Goal: Communication & Community: Ask a question

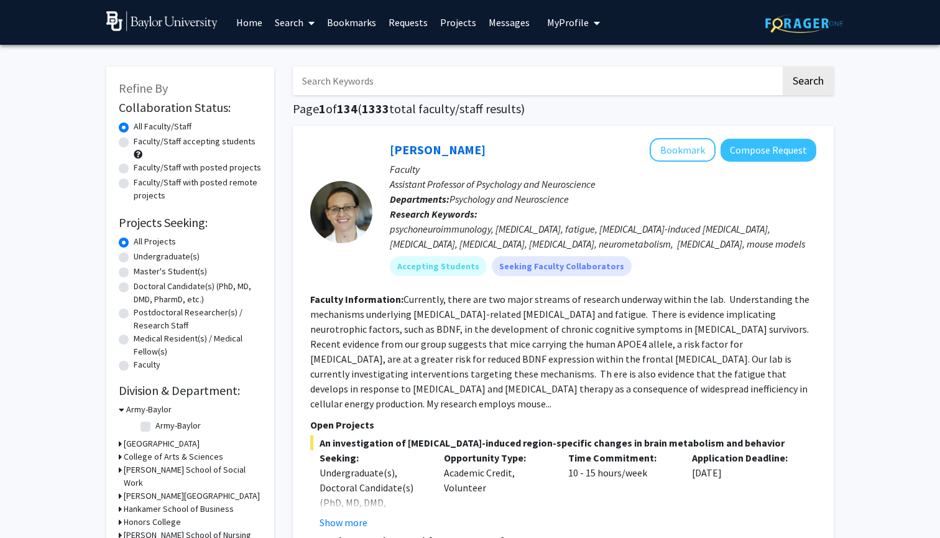
click at [575, 21] on span "My Profile" at bounding box center [568, 22] width 42 height 12
click at [503, 24] on link "Messages" at bounding box center [509, 23] width 53 height 44
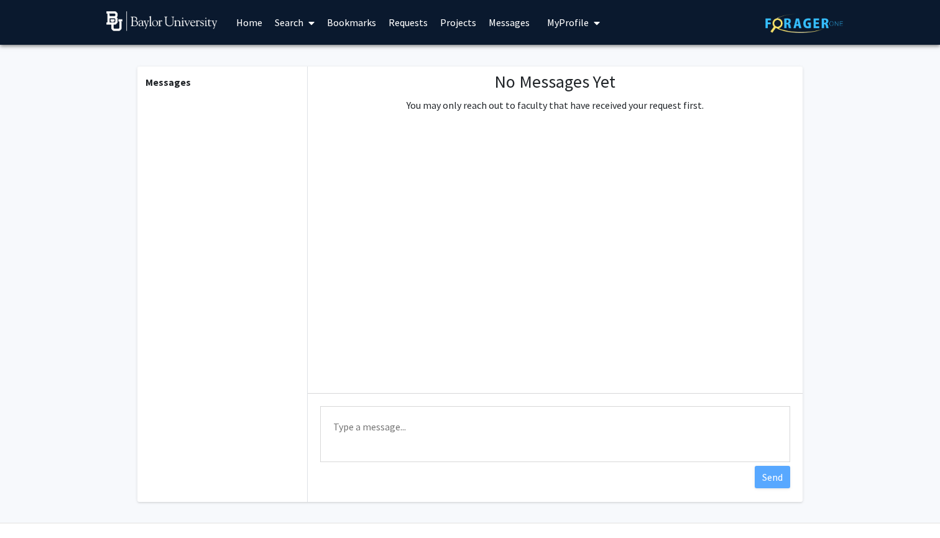
click at [435, 26] on link "Projects" at bounding box center [458, 23] width 49 height 44
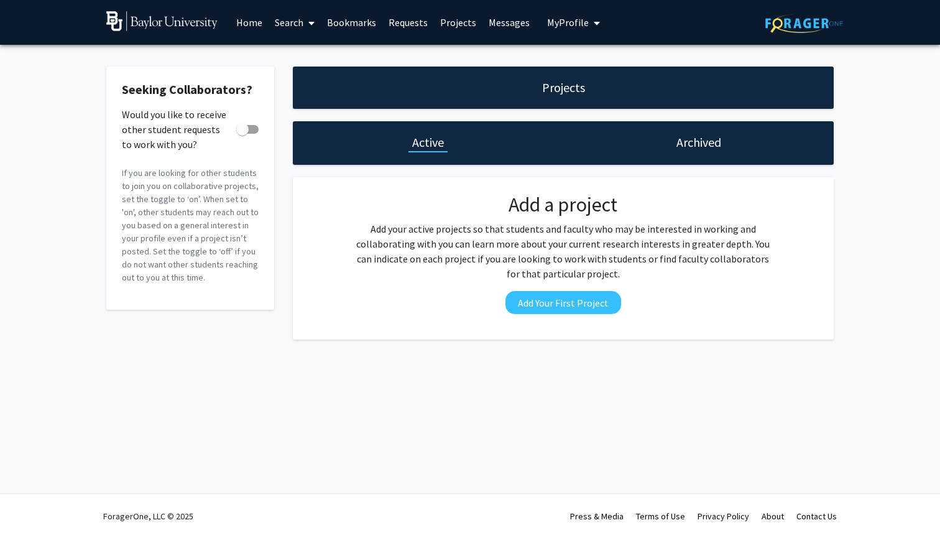
click at [409, 23] on link "Requests" at bounding box center [409, 23] width 52 height 44
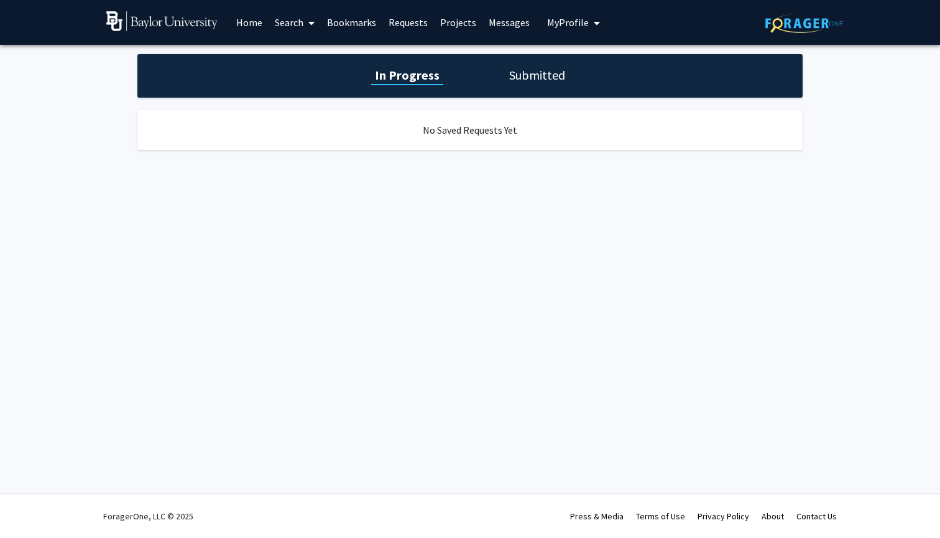
click at [372, 20] on link "Bookmarks" at bounding box center [352, 23] width 62 height 44
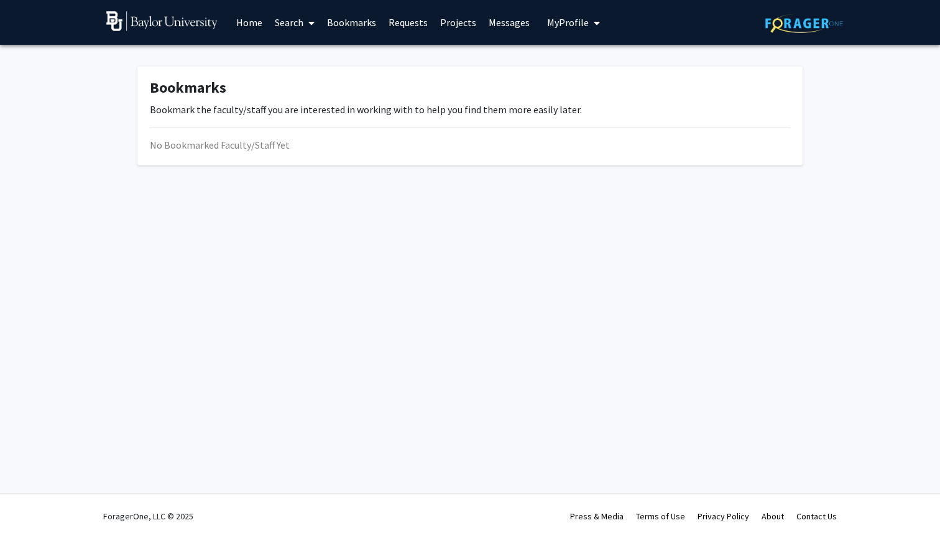
click at [299, 24] on link "Search" at bounding box center [295, 23] width 52 height 44
click at [251, 27] on link "Home" at bounding box center [249, 23] width 39 height 44
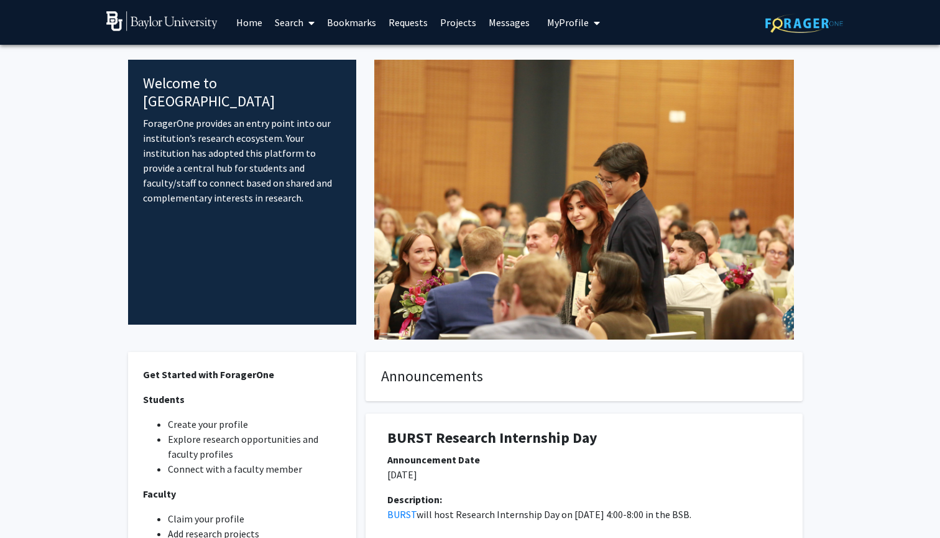
click at [295, 27] on link "Search" at bounding box center [295, 23] width 52 height 44
click at [300, 79] on span "Students" at bounding box center [307, 82] width 76 height 25
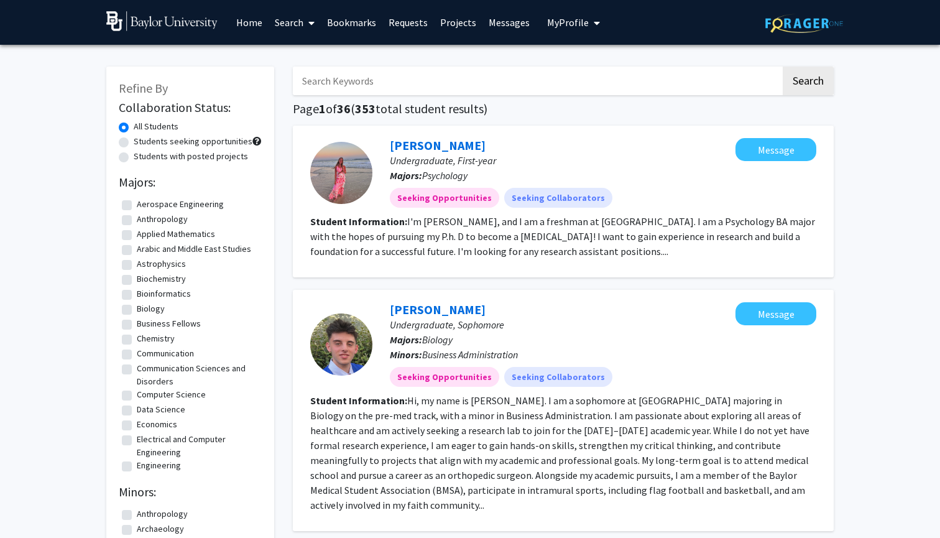
click at [288, 26] on link "Search" at bounding box center [295, 23] width 52 height 44
click at [306, 60] on span "Faculty/Staff" at bounding box center [314, 57] width 91 height 25
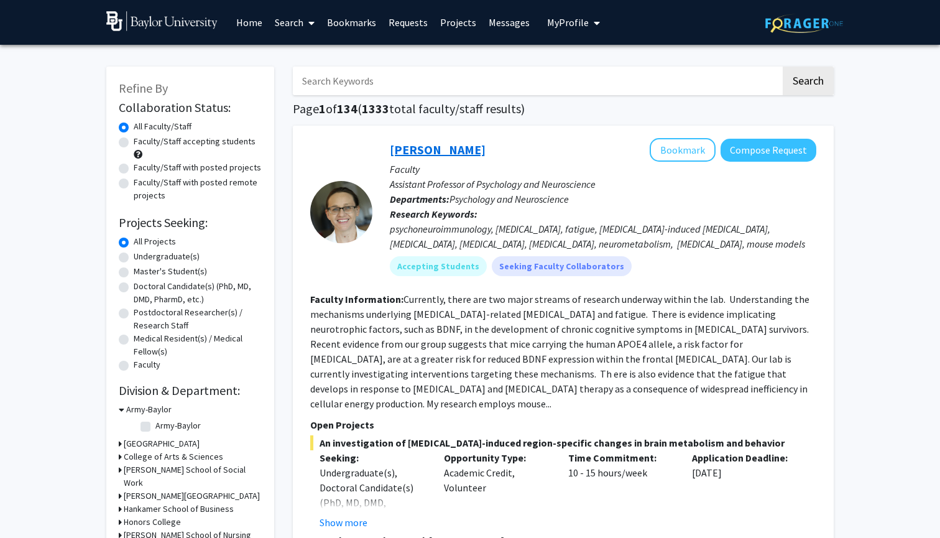
click at [426, 154] on link "[PERSON_NAME]" at bounding box center [438, 150] width 96 height 16
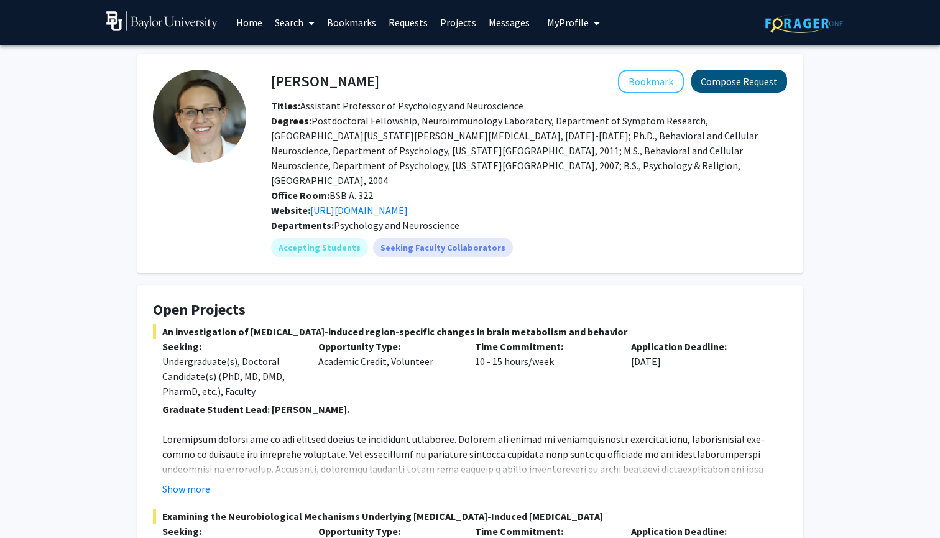
click at [764, 91] on button "Compose Request" at bounding box center [740, 81] width 96 height 23
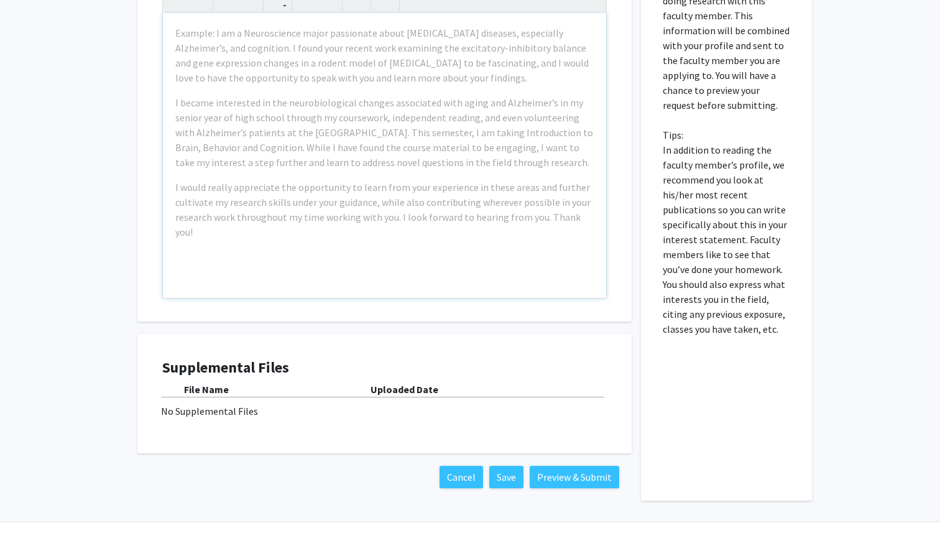
scroll to position [861, 0]
drag, startPoint x: 198, startPoint y: 365, endPoint x: 268, endPoint y: 365, distance: 69.7
click at [268, 383] on div "File Name" at bounding box center [277, 390] width 187 height 15
drag, startPoint x: 417, startPoint y: 364, endPoint x: 430, endPoint y: 364, distance: 13.1
click at [430, 384] on b "Uploaded Date" at bounding box center [405, 390] width 68 height 12
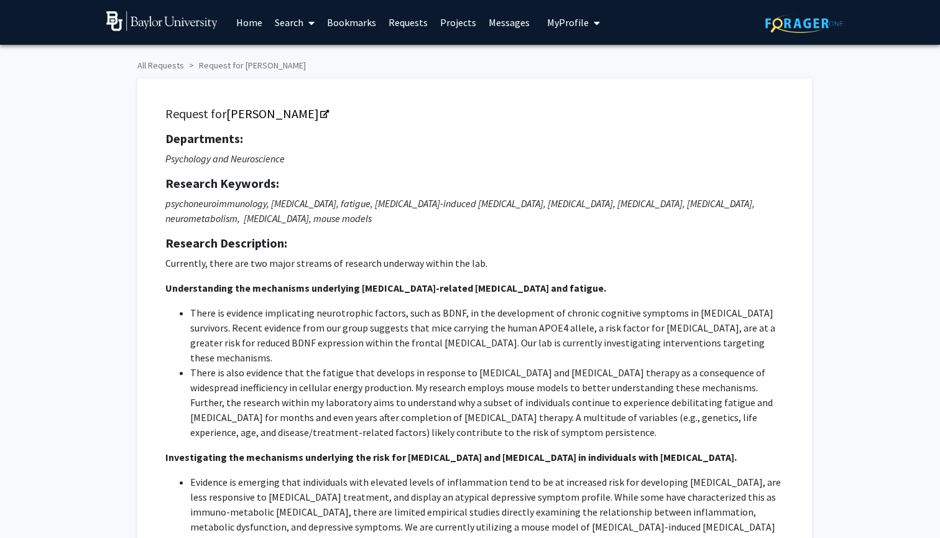
scroll to position [0, 0]
click at [257, 23] on link "Home" at bounding box center [249, 23] width 39 height 44
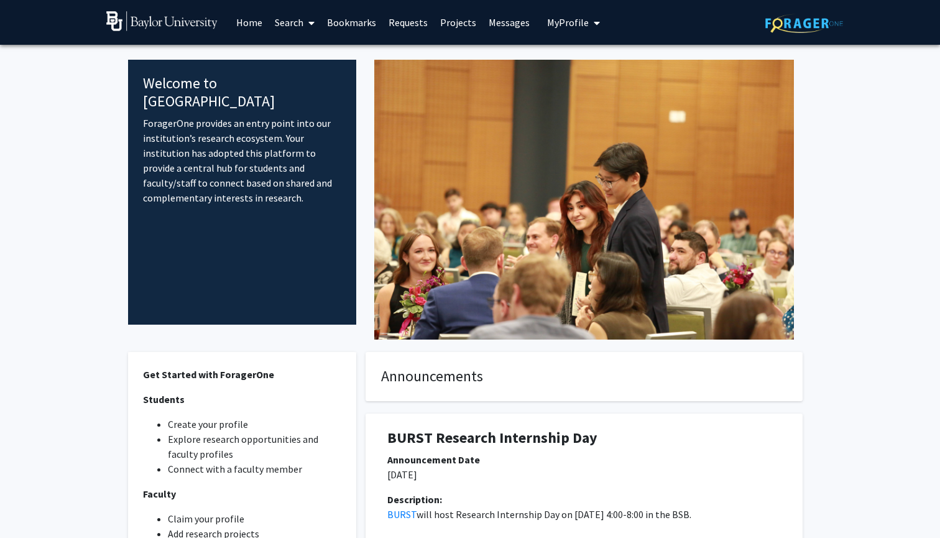
click at [593, 402] on div "BURST Research Internship Day Announcement Date [DATE] Description: BURST will …" at bounding box center [584, 514] width 456 height 226
click at [172, 27] on img at bounding box center [161, 21] width 111 height 20
click at [132, 21] on img at bounding box center [161, 21] width 111 height 20
click at [299, 24] on link "Search" at bounding box center [295, 23] width 52 height 44
click at [249, 26] on link "Home" at bounding box center [249, 23] width 39 height 44
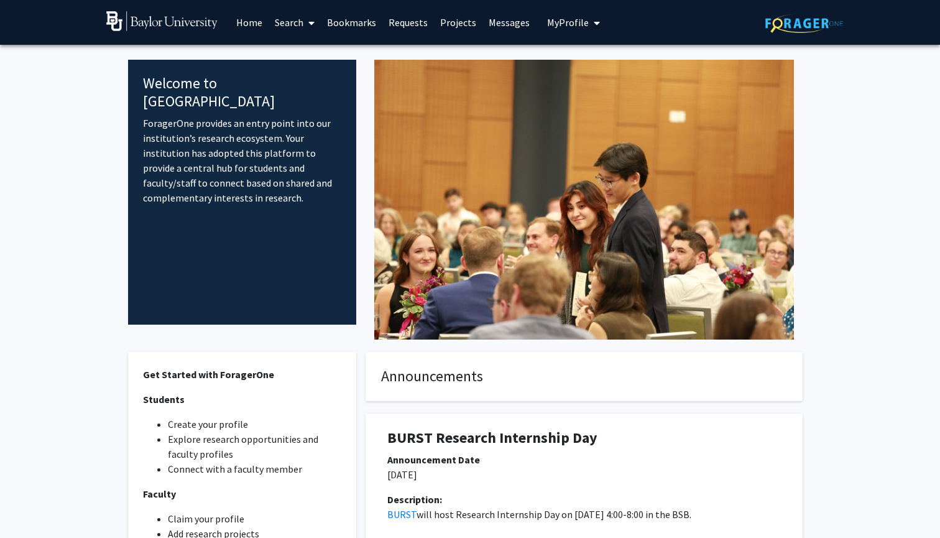
click at [355, 30] on link "Bookmarks" at bounding box center [352, 23] width 62 height 44
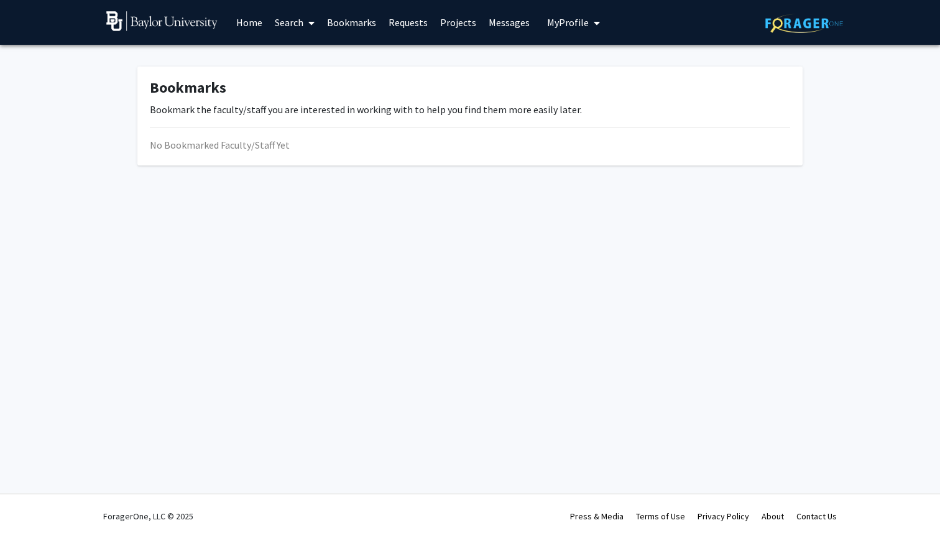
click at [407, 26] on link "Requests" at bounding box center [409, 23] width 52 height 44
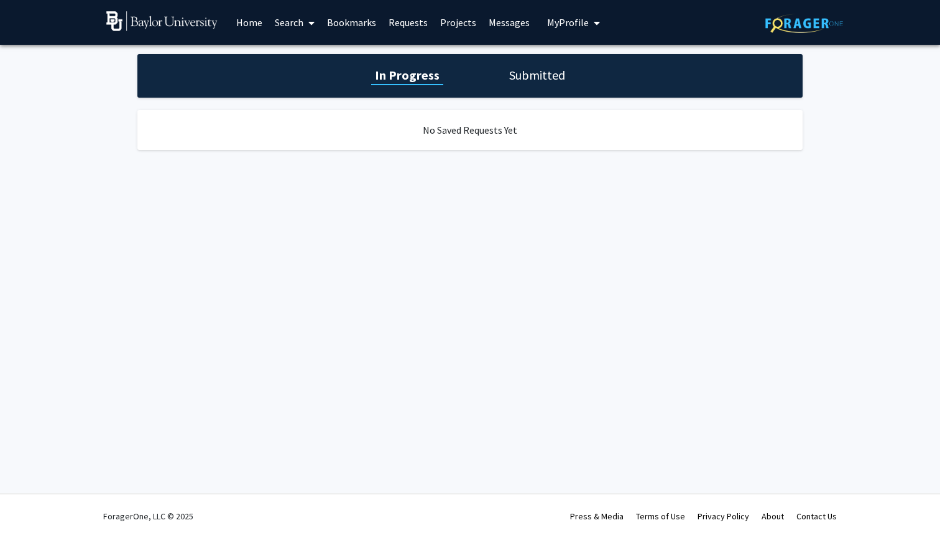
click at [457, 24] on link "Projects" at bounding box center [458, 23] width 49 height 44
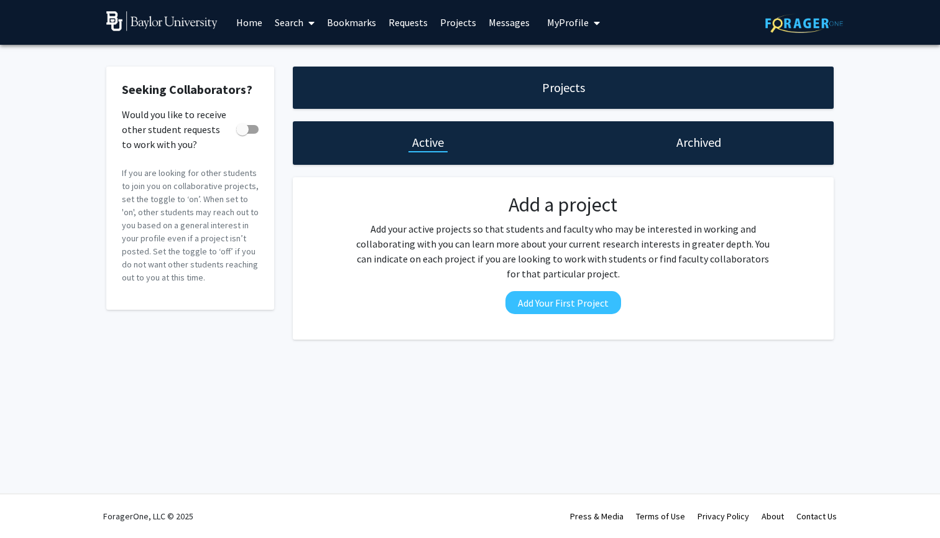
click at [507, 22] on link "Messages" at bounding box center [509, 23] width 53 height 44
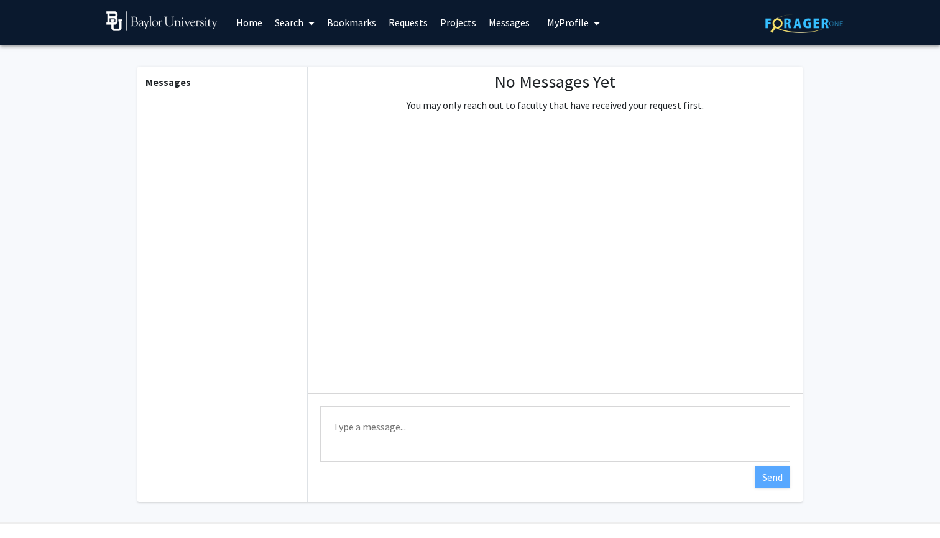
click at [553, 24] on span "My Profile" at bounding box center [568, 22] width 42 height 12
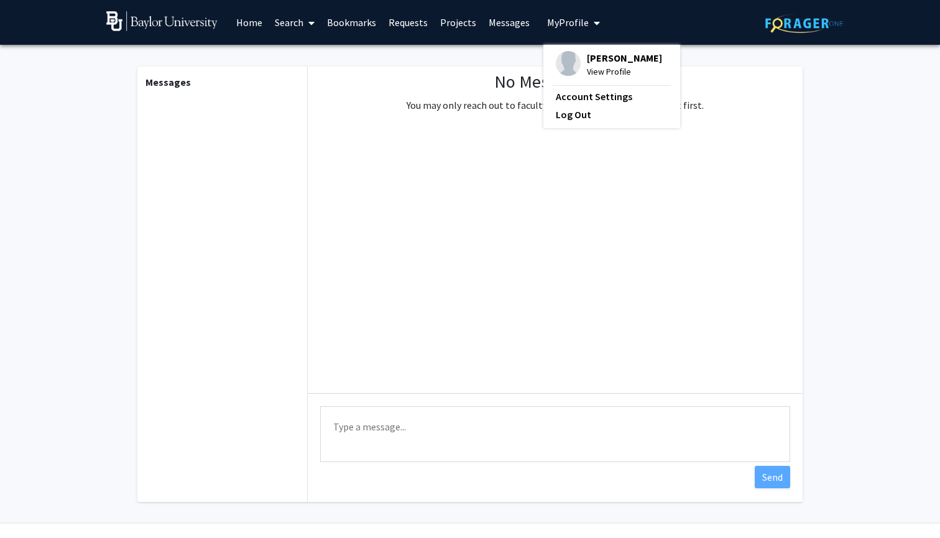
click at [304, 25] on span at bounding box center [309, 23] width 11 height 44
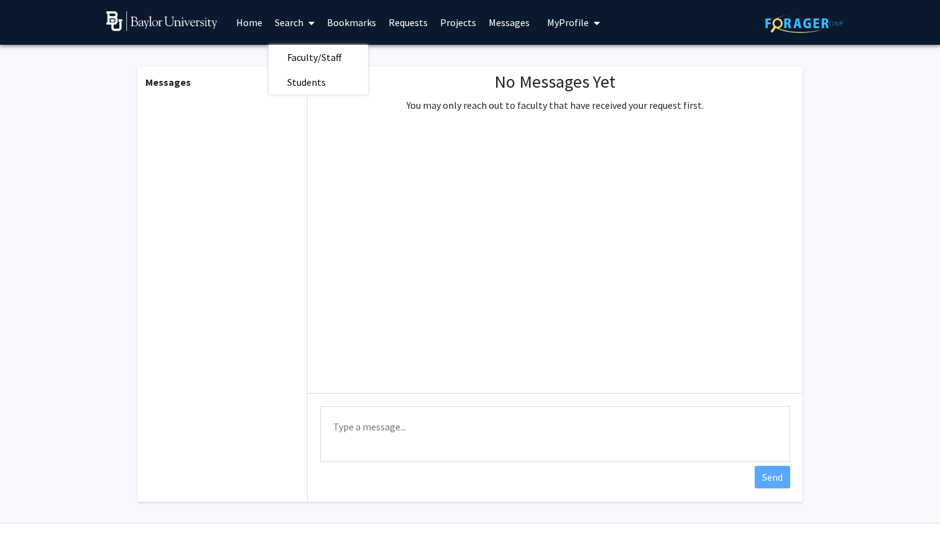
click at [258, 23] on link "Home" at bounding box center [249, 23] width 39 height 44
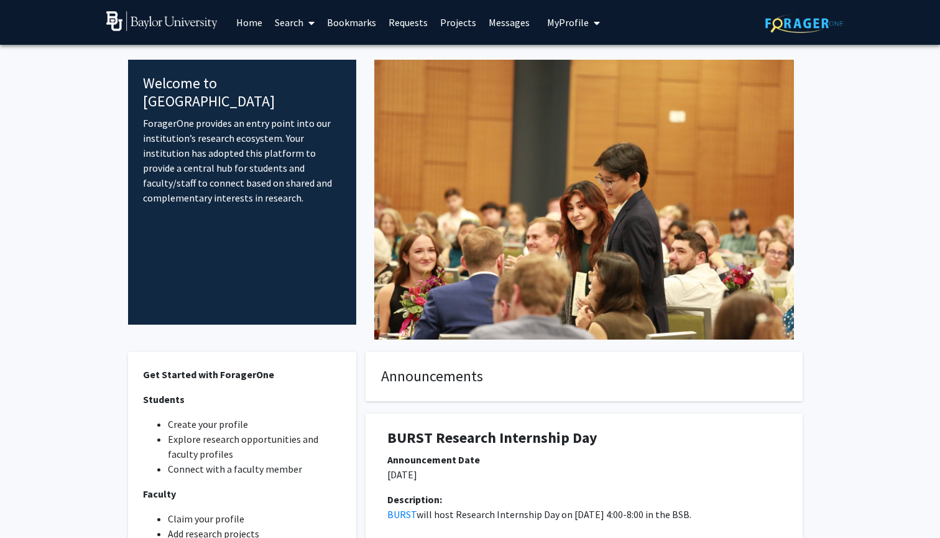
click at [118, 17] on img at bounding box center [161, 21] width 111 height 20
click at [297, 29] on link "Search" at bounding box center [295, 23] width 52 height 44
click at [301, 58] on span "Faculty/Staff" at bounding box center [314, 57] width 91 height 25
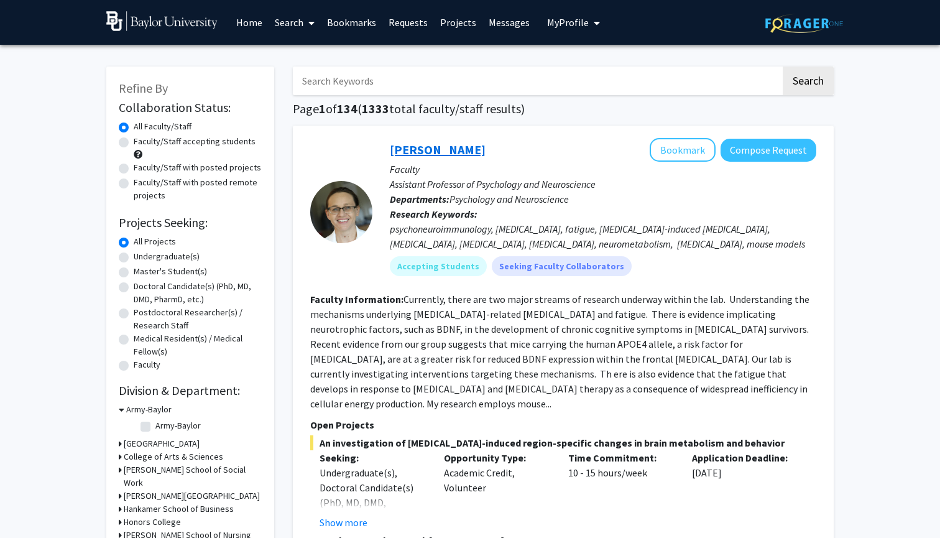
click at [457, 151] on link "[PERSON_NAME]" at bounding box center [438, 150] width 96 height 16
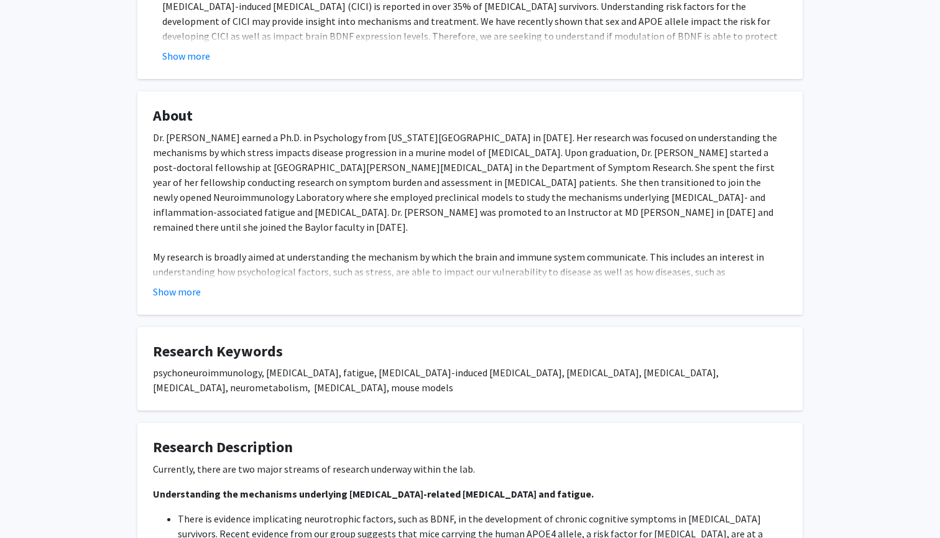
scroll to position [621, 0]
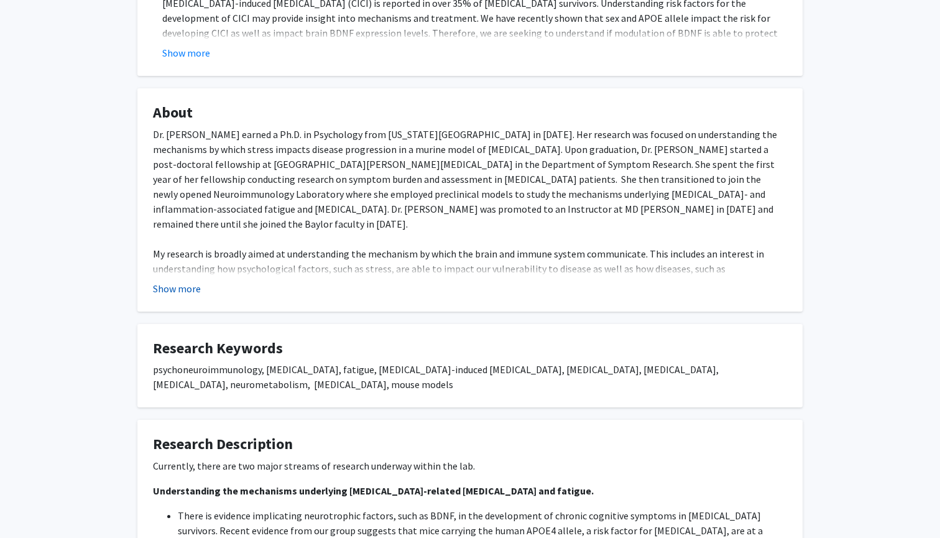
click at [192, 281] on button "Show more" at bounding box center [177, 288] width 48 height 15
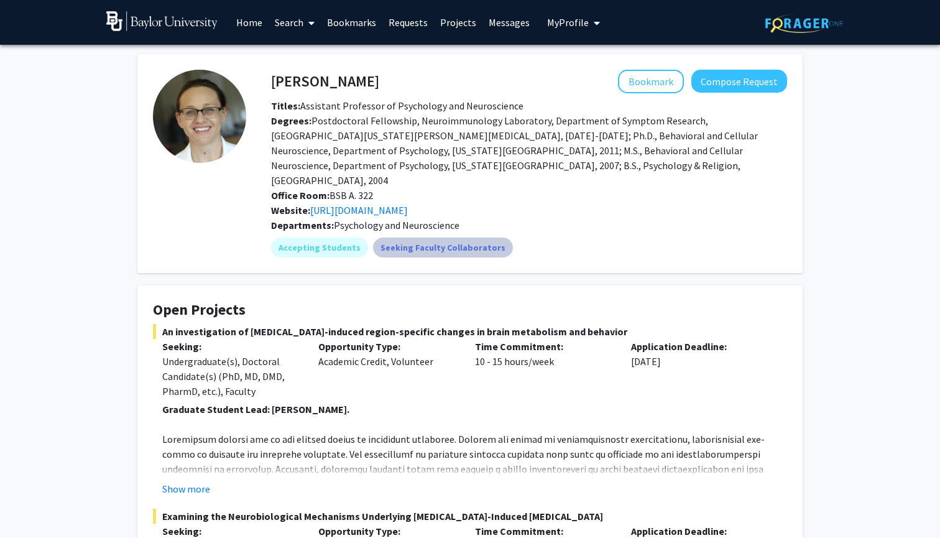
scroll to position [0, 0]
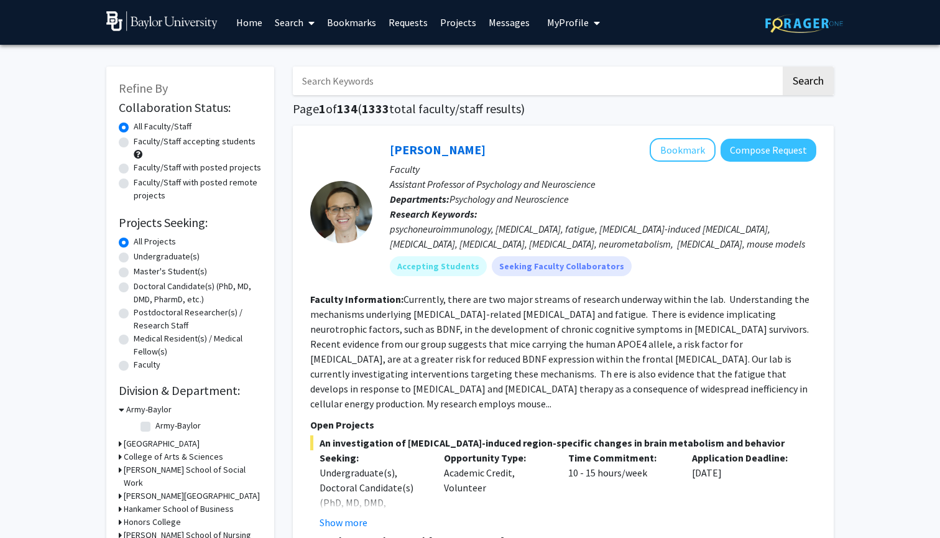
drag, startPoint x: 940, startPoint y: 136, endPoint x: 918, endPoint y: 167, distance: 37.5
click at [544, 198] on span "Psychology and Neuroscience" at bounding box center [509, 199] width 119 height 12
